Goal: Transaction & Acquisition: Book appointment/travel/reservation

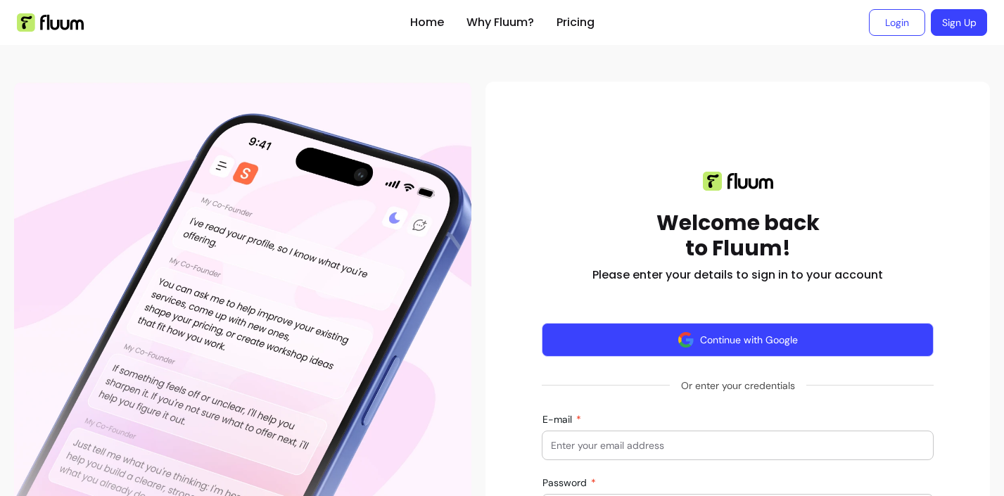
click at [715, 355] on button "Continue with Google" at bounding box center [738, 340] width 392 height 34
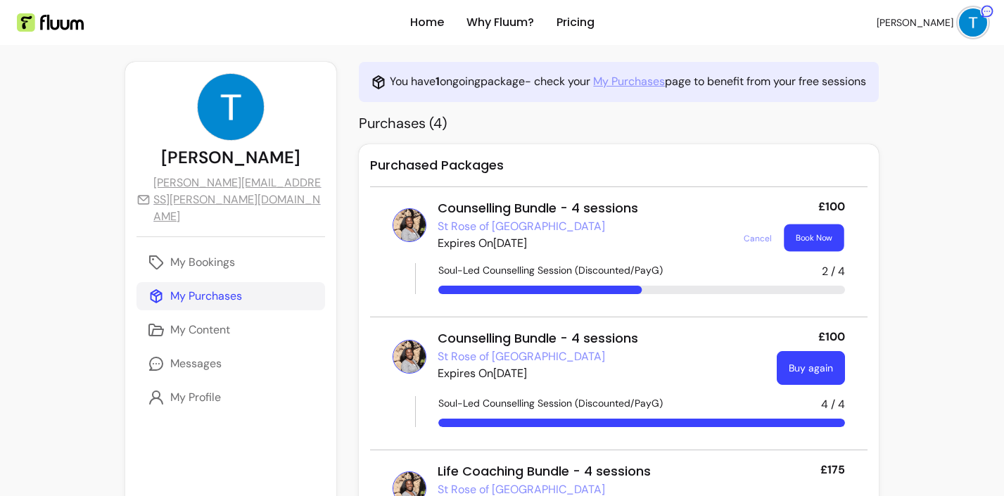
click at [808, 235] on button "Book Now" at bounding box center [813, 237] width 60 height 27
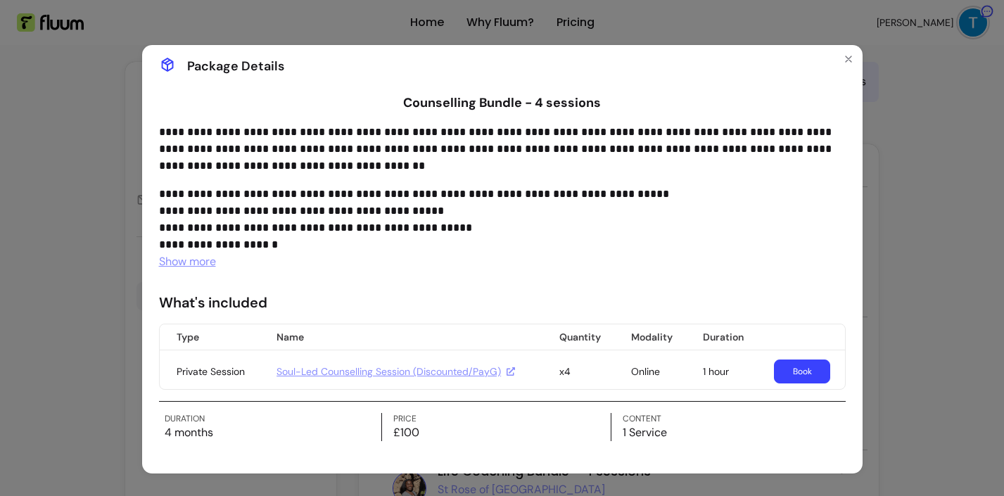
click at [791, 369] on link "Book" at bounding box center [802, 371] width 56 height 24
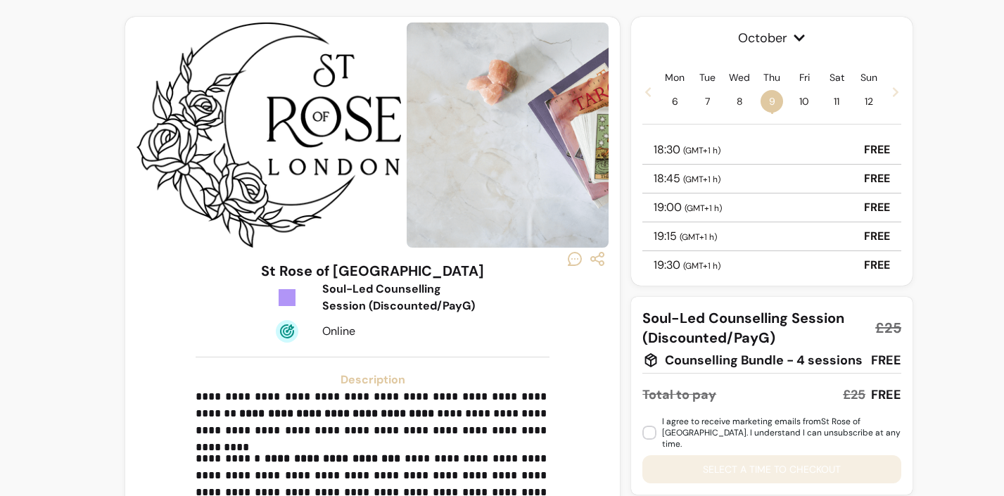
click at [732, 142] on div "18:30 ( GMT+1 h ) FREE" at bounding box center [771, 150] width 259 height 29
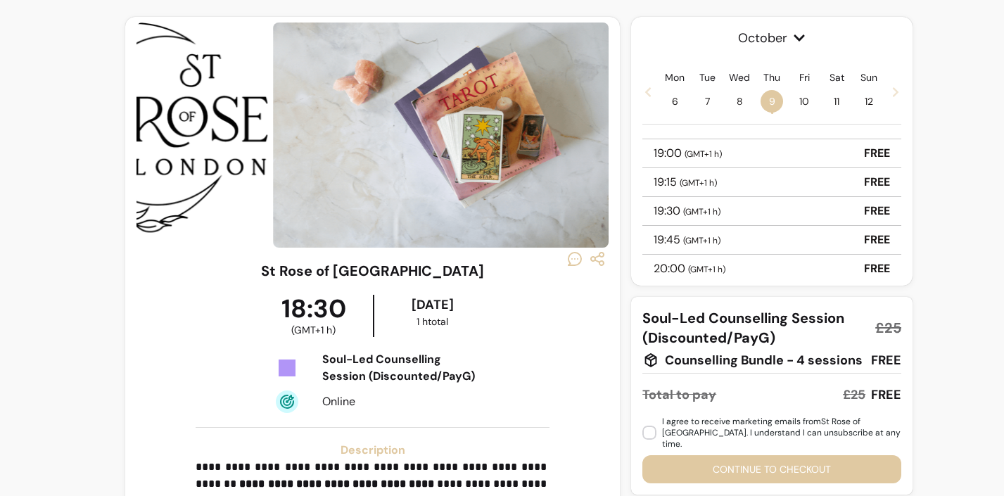
scroll to position [60, 0]
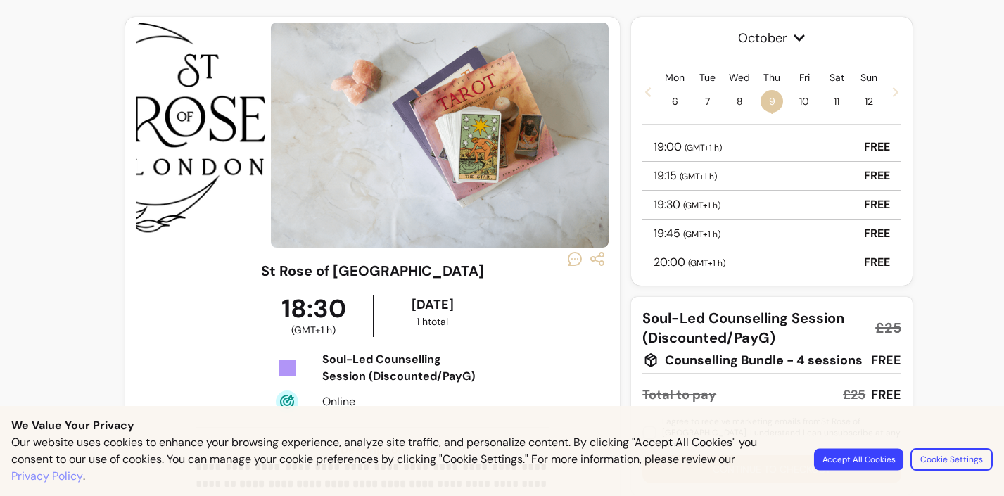
click at [855, 452] on button "Accept All Cookies" at bounding box center [858, 459] width 89 height 22
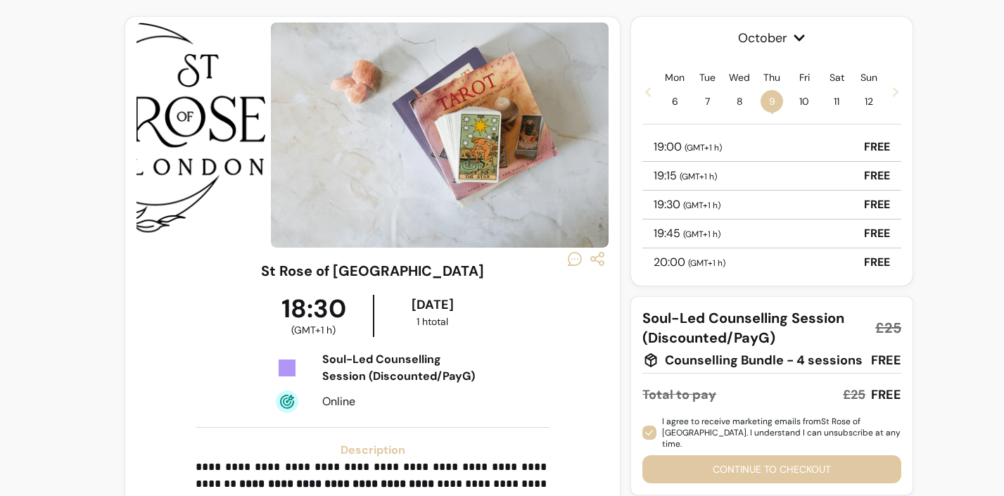
click at [730, 475] on div "Soul-Led Counselling Session (Discounted/PayG) £25 Counselling Bundle - 4 sessi…" at bounding box center [771, 396] width 281 height 198
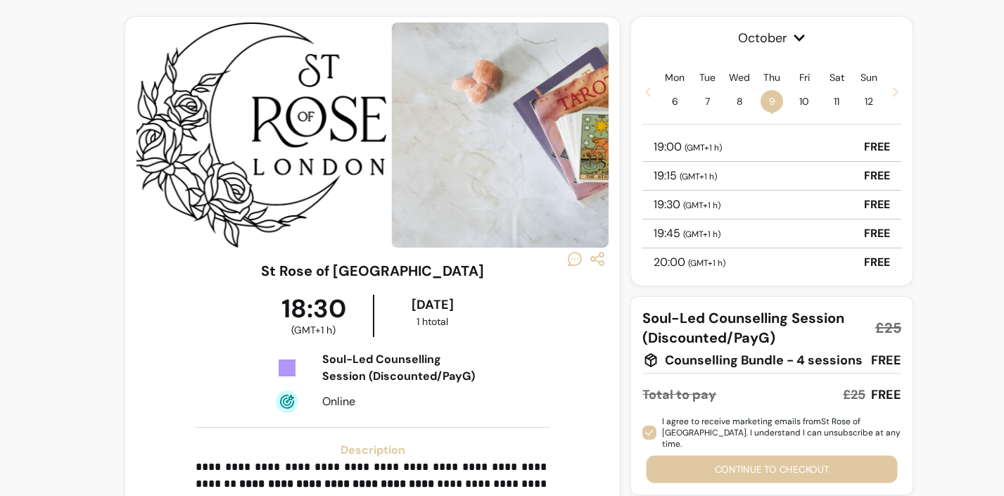
click at [730, 462] on button "Continue to checkout" at bounding box center [771, 469] width 251 height 27
